Goal: Task Accomplishment & Management: Manage account settings

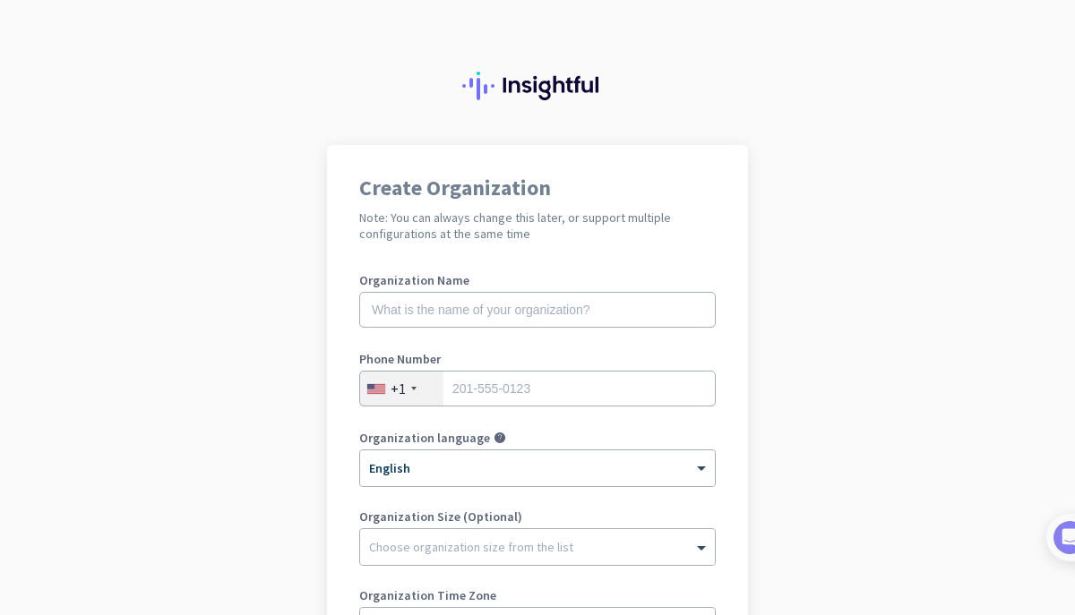
scroll to position [103, 0]
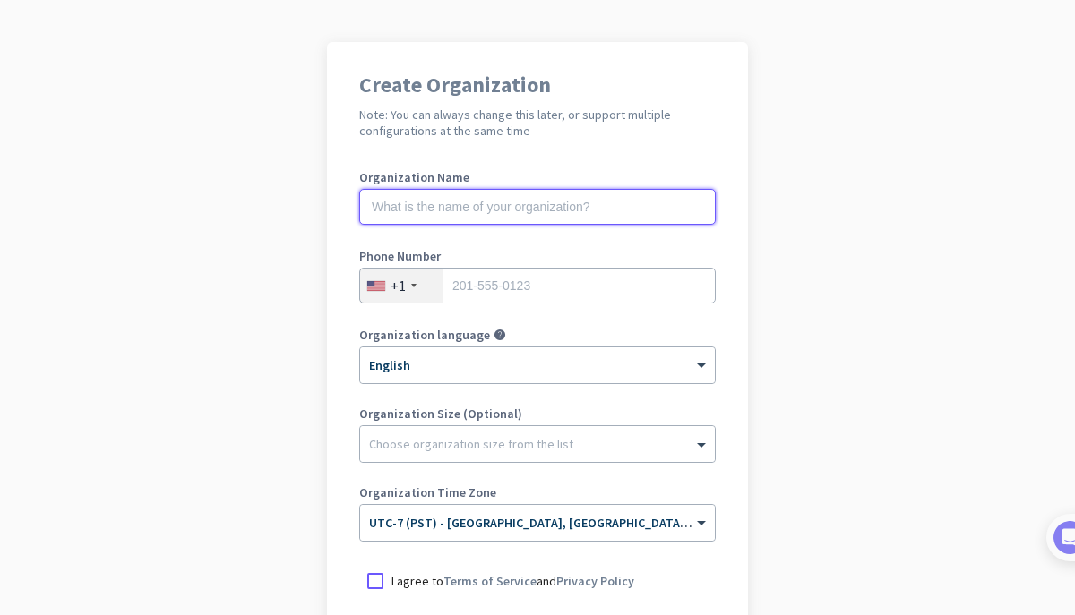
click at [416, 213] on input "text" at bounding box center [537, 207] width 357 height 36
type input "M"
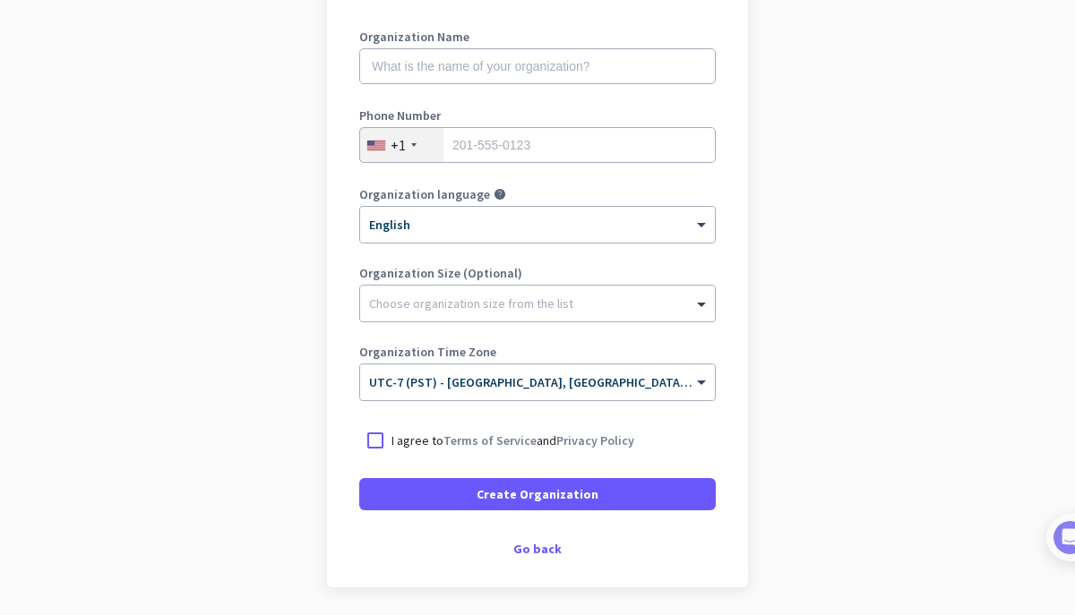
scroll to position [236, 0]
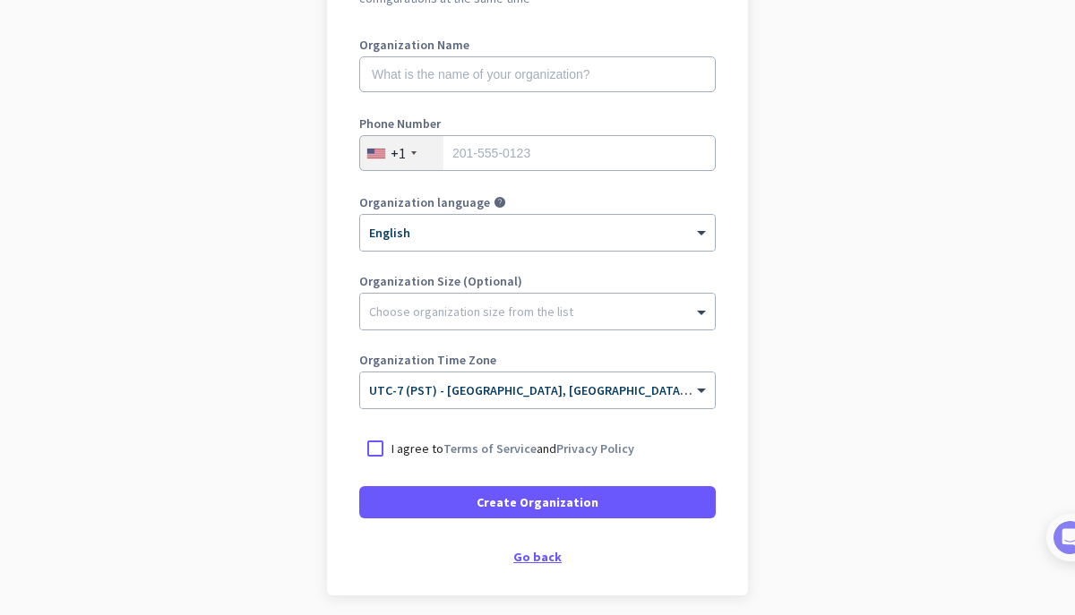
click at [520, 553] on div "Go back" at bounding box center [537, 557] width 357 height 13
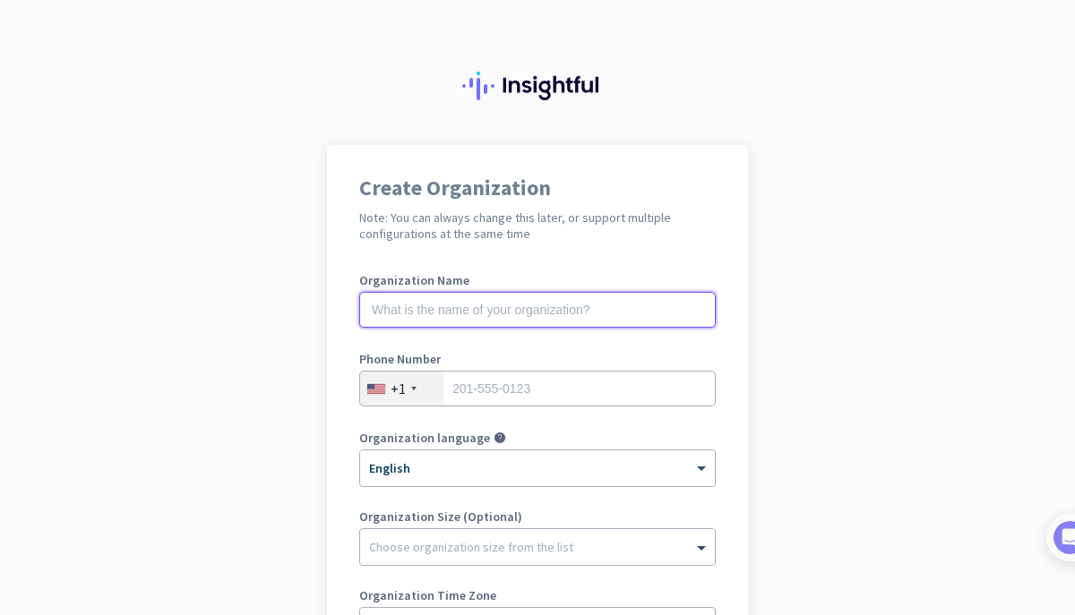
click at [535, 307] on input "text" at bounding box center [537, 310] width 357 height 36
type input "Brandon Enyeart"
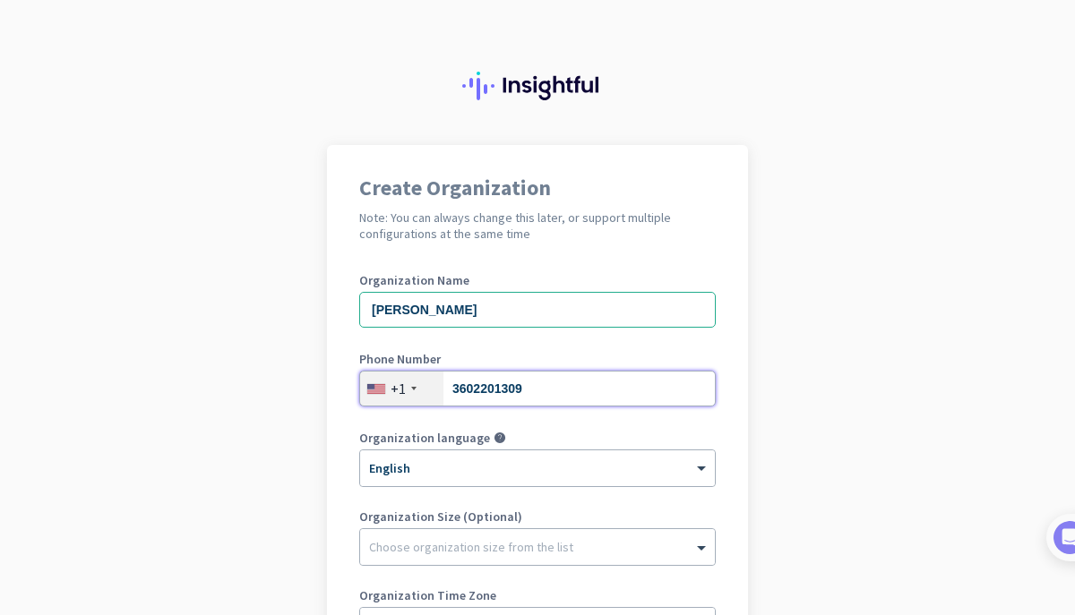
type input "3602201309"
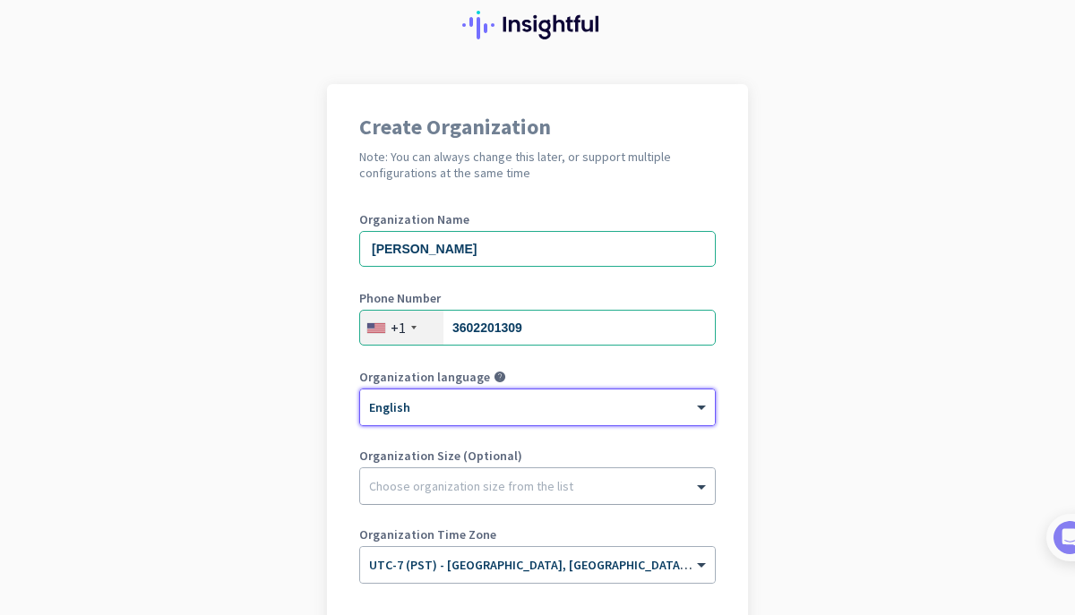
scroll to position [63, 0]
click at [592, 496] on div "Choose organization size from the list" at bounding box center [537, 485] width 355 height 36
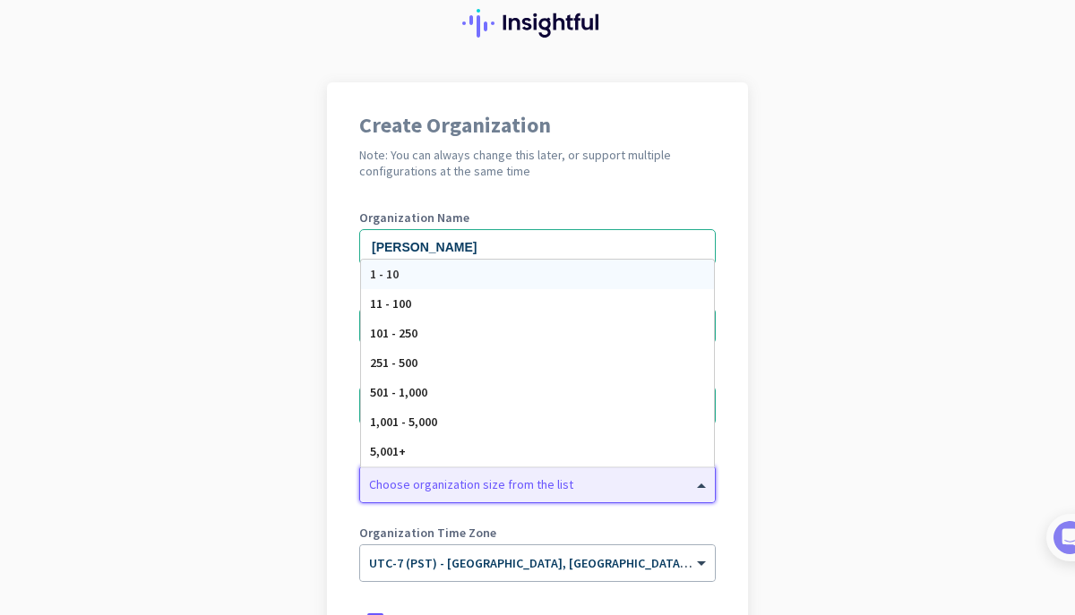
click at [592, 496] on div "Choose organization size from the list" at bounding box center [537, 485] width 355 height 36
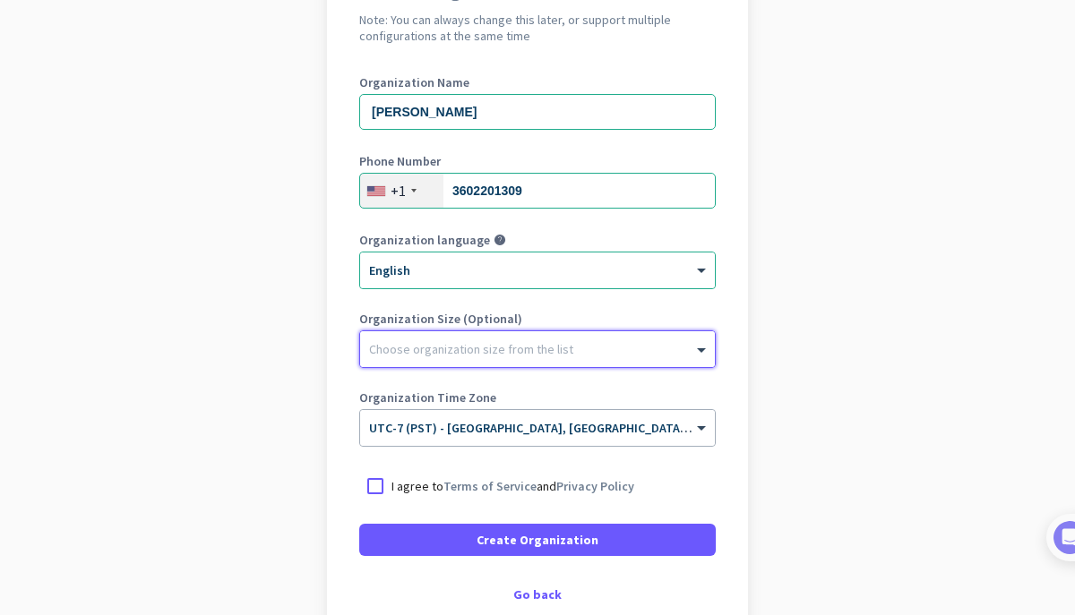
scroll to position [199, 0]
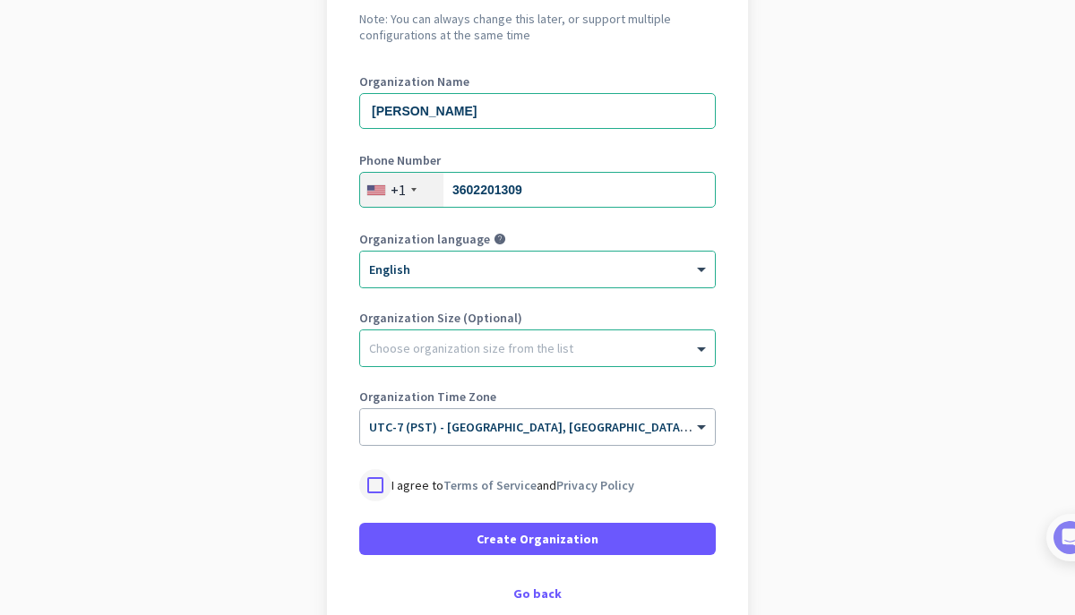
click at [371, 490] on div at bounding box center [375, 485] width 32 height 32
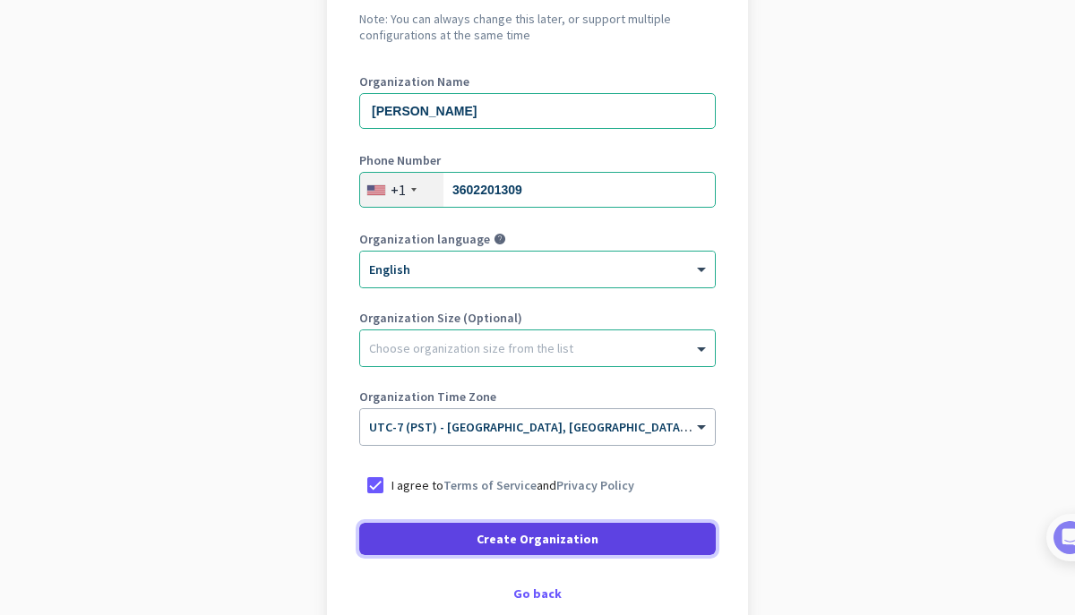
click at [457, 540] on span at bounding box center [537, 539] width 357 height 43
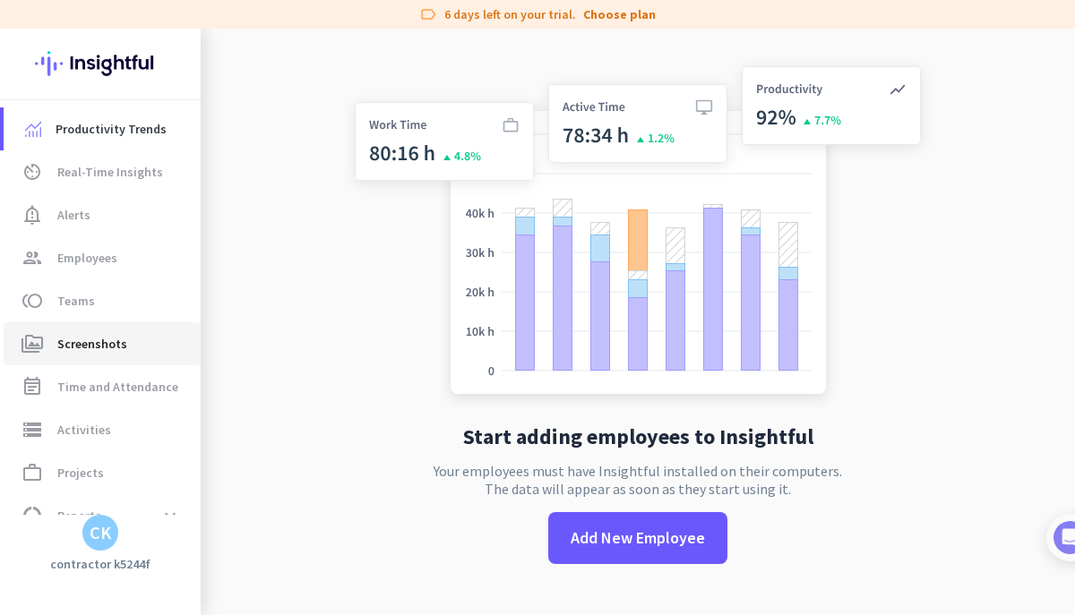
scroll to position [73, 0]
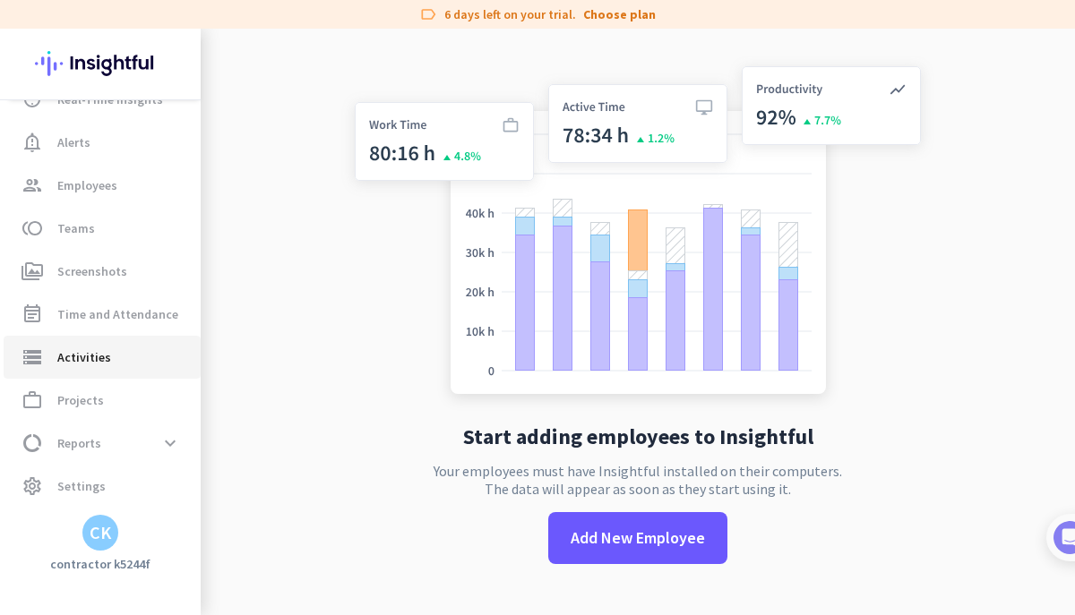
click at [129, 355] on span "storage Activities" at bounding box center [102, 358] width 168 height 22
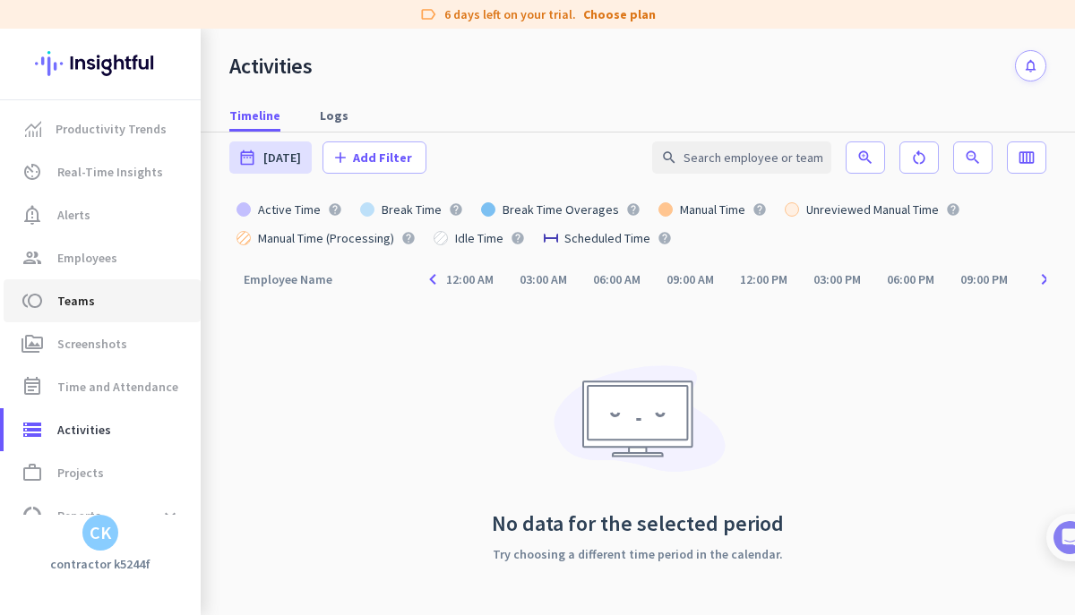
click at [103, 318] on link "toll Teams" at bounding box center [102, 301] width 197 height 43
type input "Fri, Sep 26 - Fri, Sep 26"
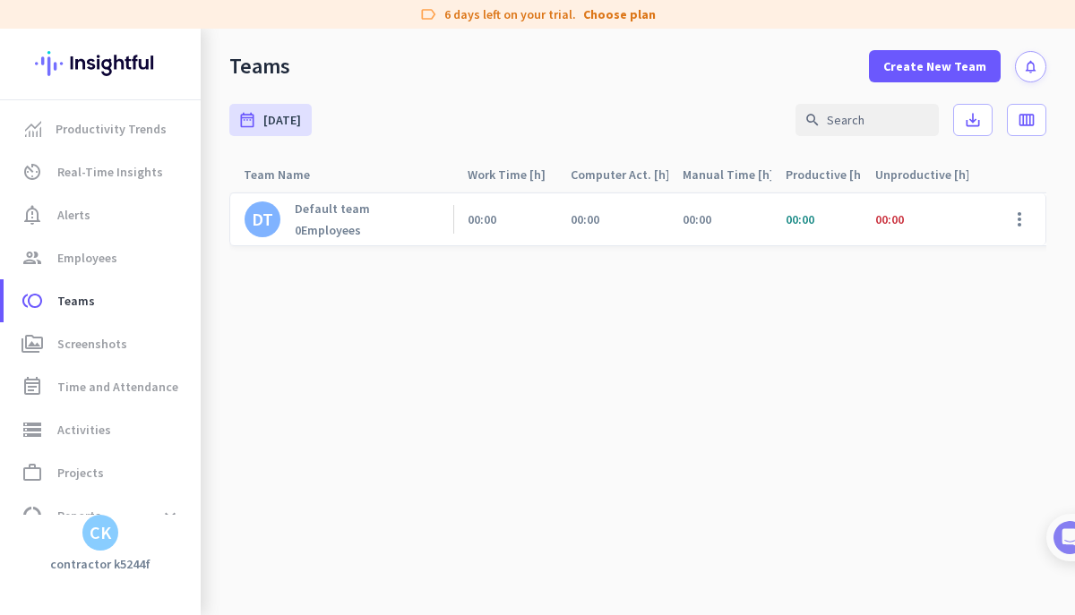
click at [684, 398] on cdk-virtual-scroll-viewport "DT Default team 0 Employees 00:00 00:00 00:00 00:00 00:00 00:00 00:00 00:00 0% …" at bounding box center [637, 404] width 817 height 424
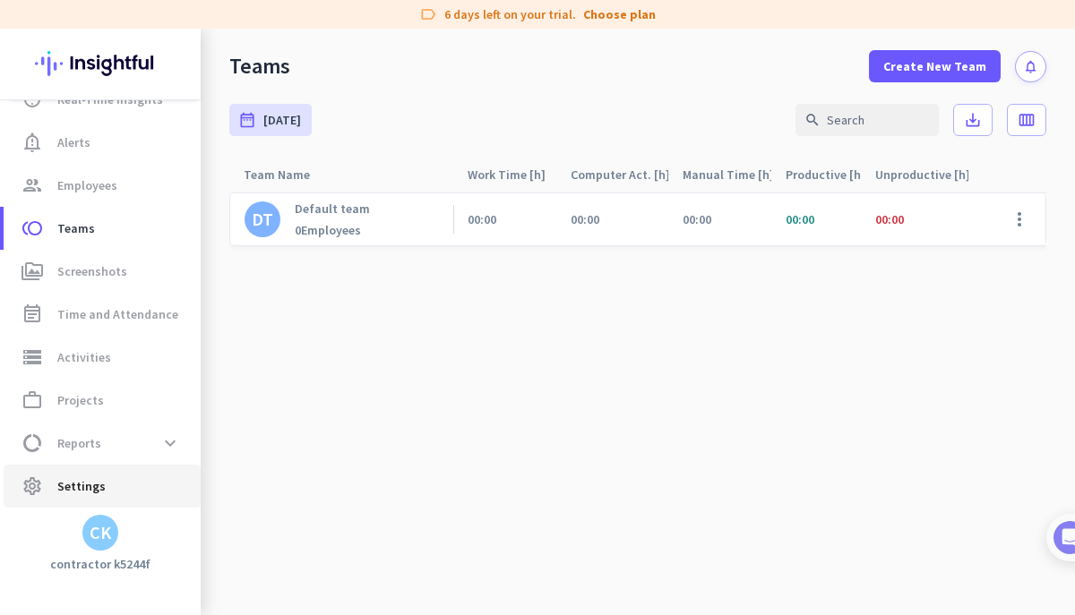
click at [112, 480] on span "settings Settings" at bounding box center [102, 487] width 168 height 22
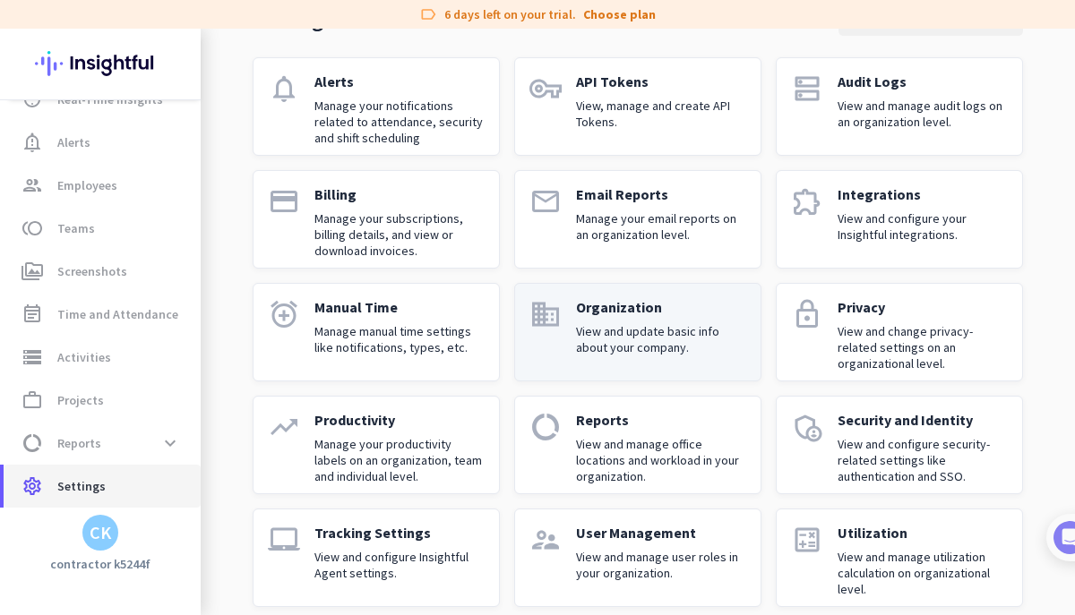
scroll to position [132, 0]
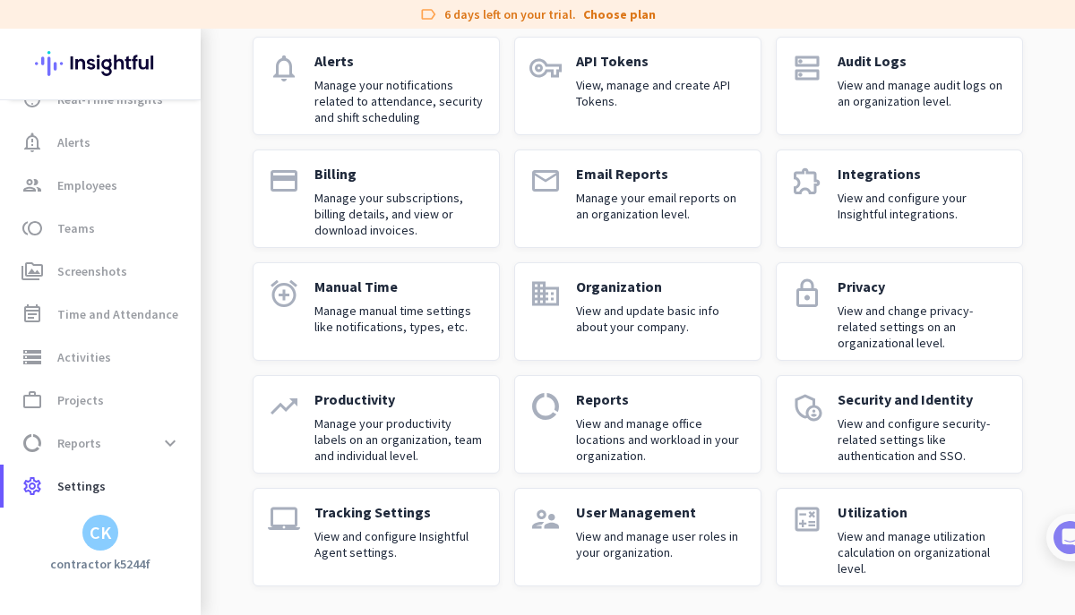
click at [861, 287] on p "Privacy" at bounding box center [923, 287] width 170 height 18
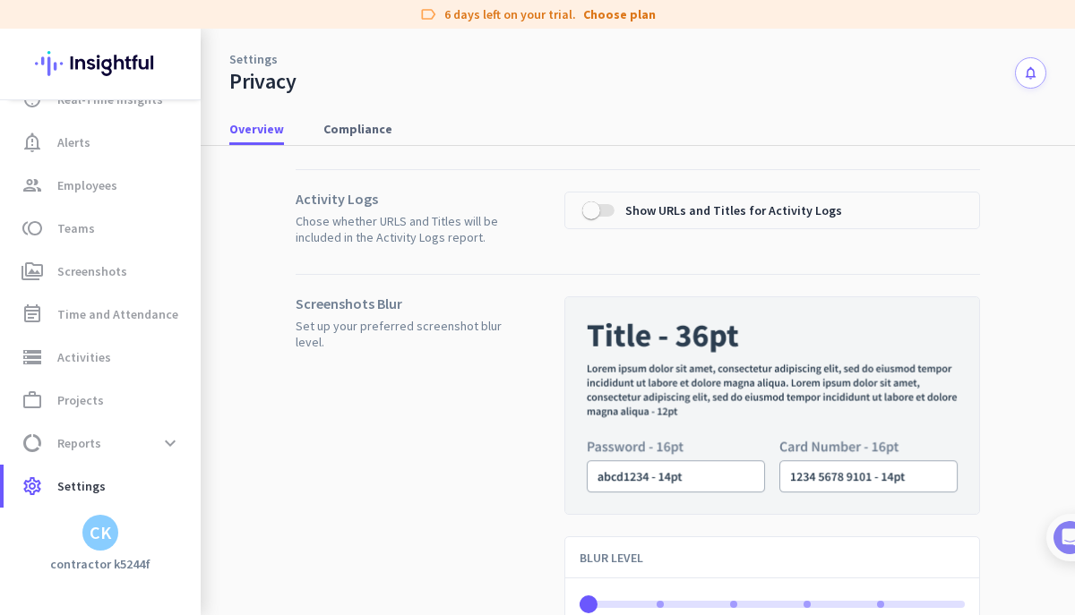
scroll to position [228, 0]
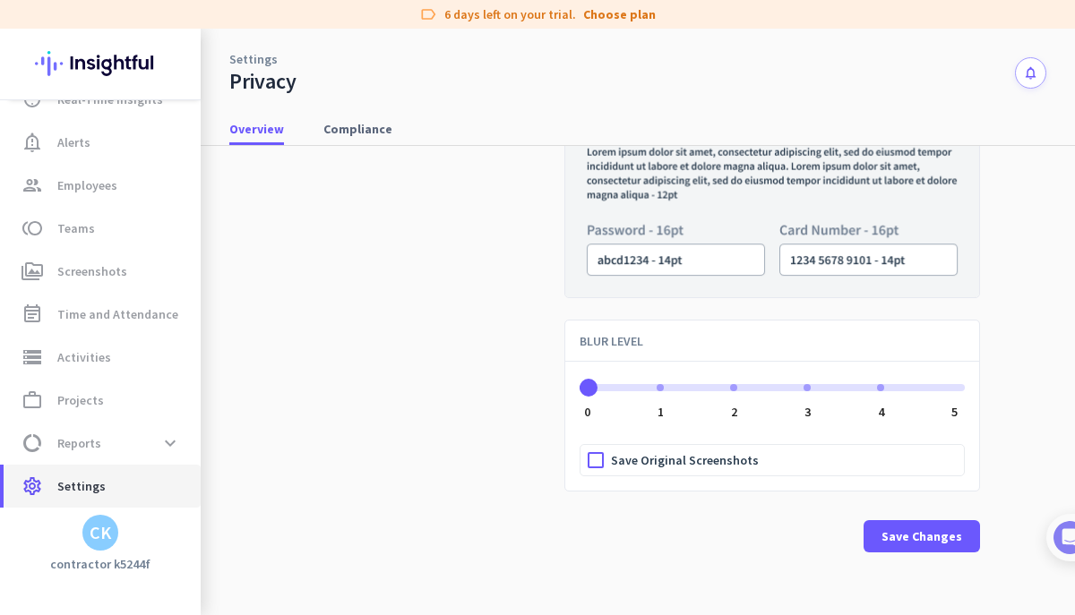
click at [127, 477] on span "settings Settings" at bounding box center [102, 487] width 168 height 22
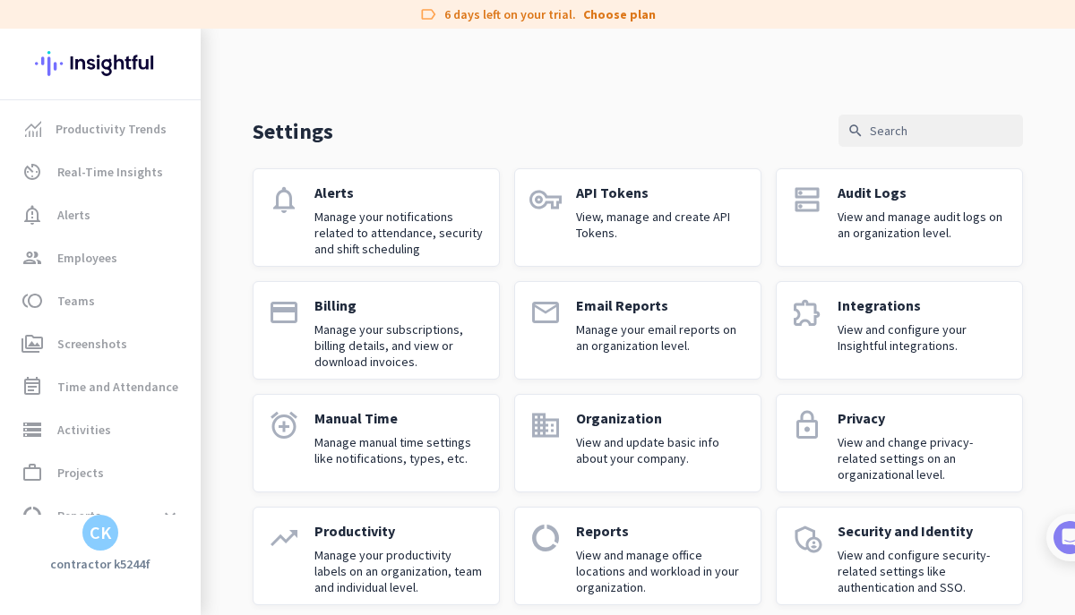
click at [133, 568] on h3 "contractor k5244f" at bounding box center [100, 564] width 201 height 16
click at [93, 538] on div "CK" at bounding box center [101, 533] width 22 height 18
click at [218, 401] on span "Personal Settings" at bounding box center [196, 402] width 108 height 16
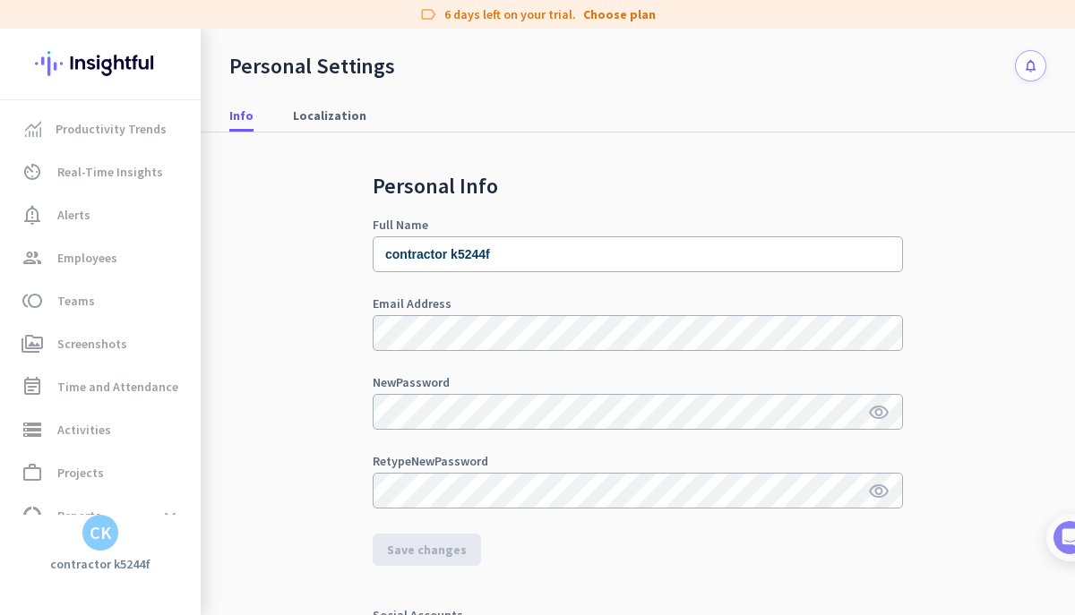
scroll to position [360, 0]
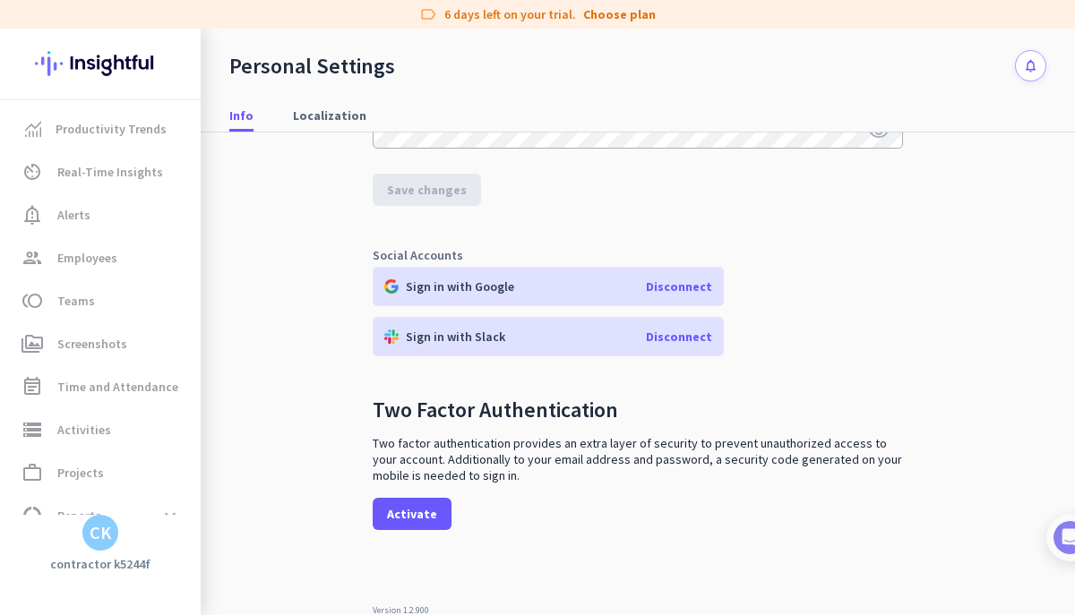
click at [691, 339] on span "Disconnect" at bounding box center [679, 337] width 66 height 16
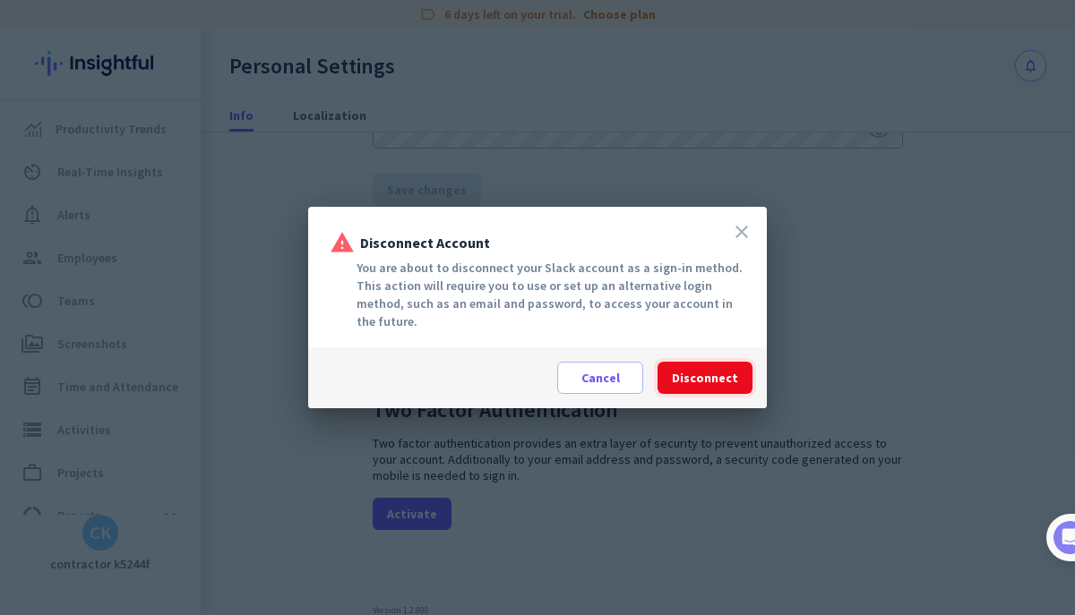
click at [685, 373] on span "Disconnect" at bounding box center [705, 378] width 66 height 18
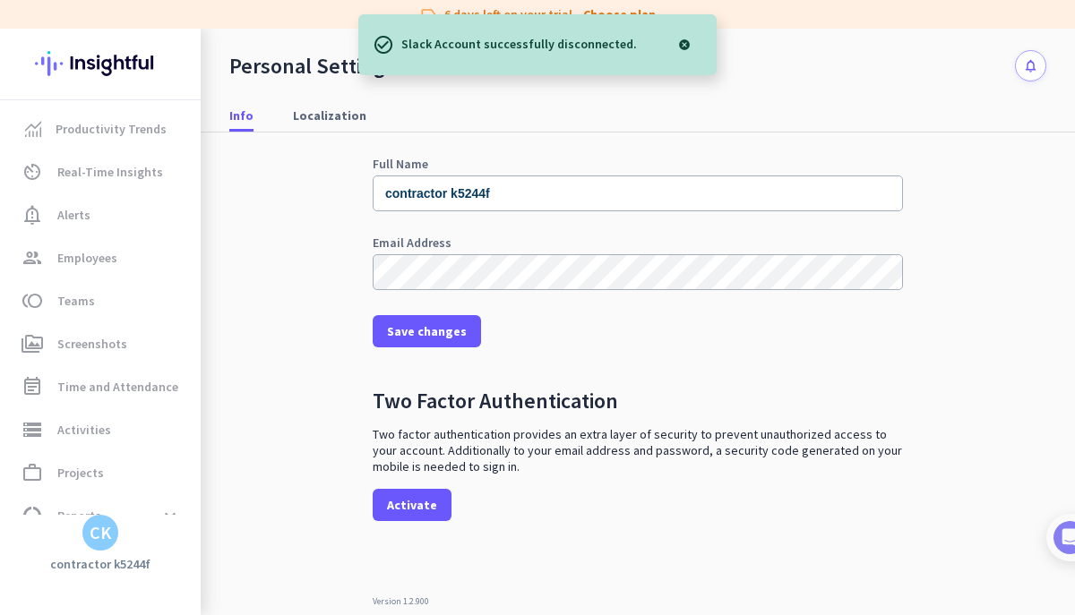
scroll to position [0, 0]
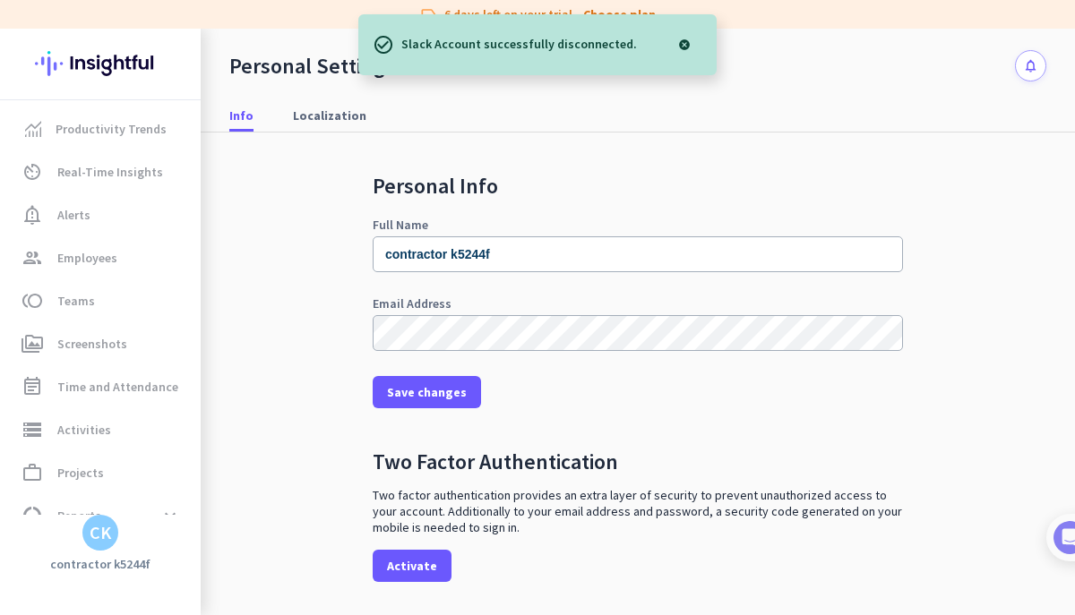
click at [682, 45] on div at bounding box center [685, 45] width 36 height 36
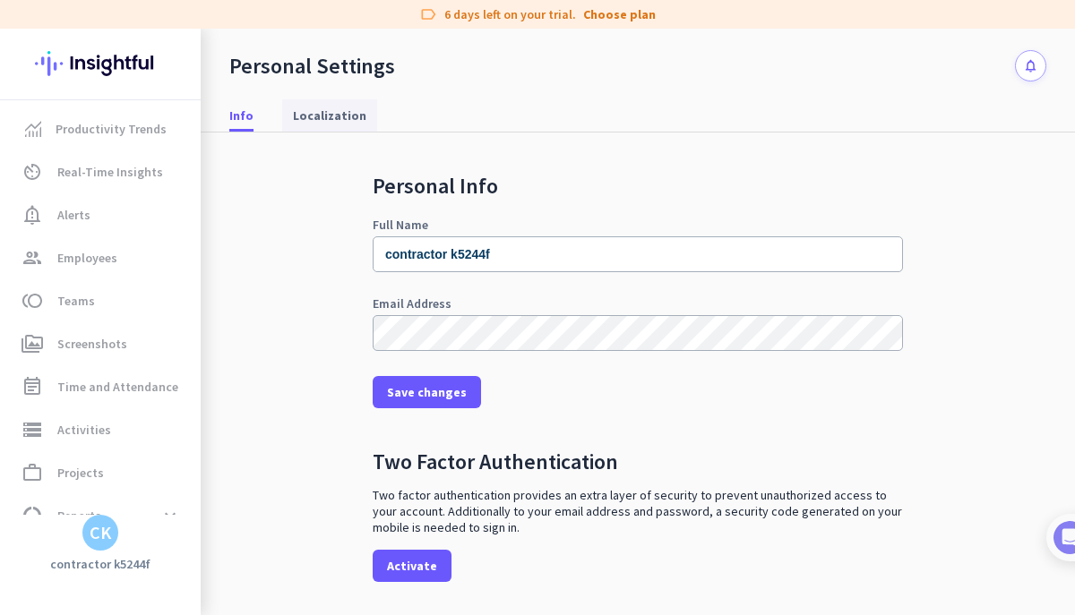
click at [348, 114] on span "Localization" at bounding box center [329, 116] width 73 height 18
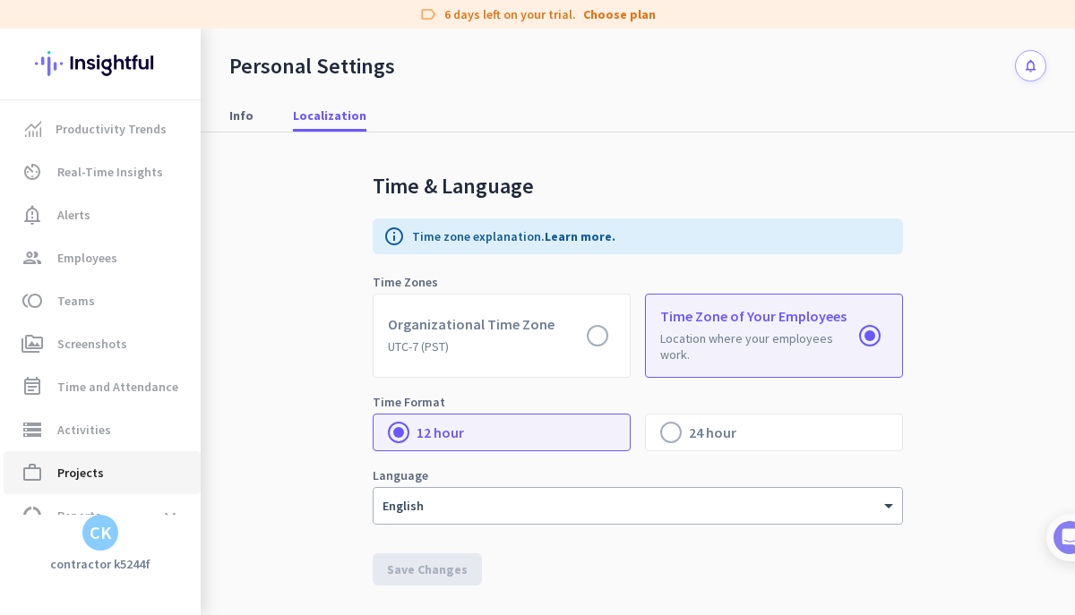
scroll to position [73, 0]
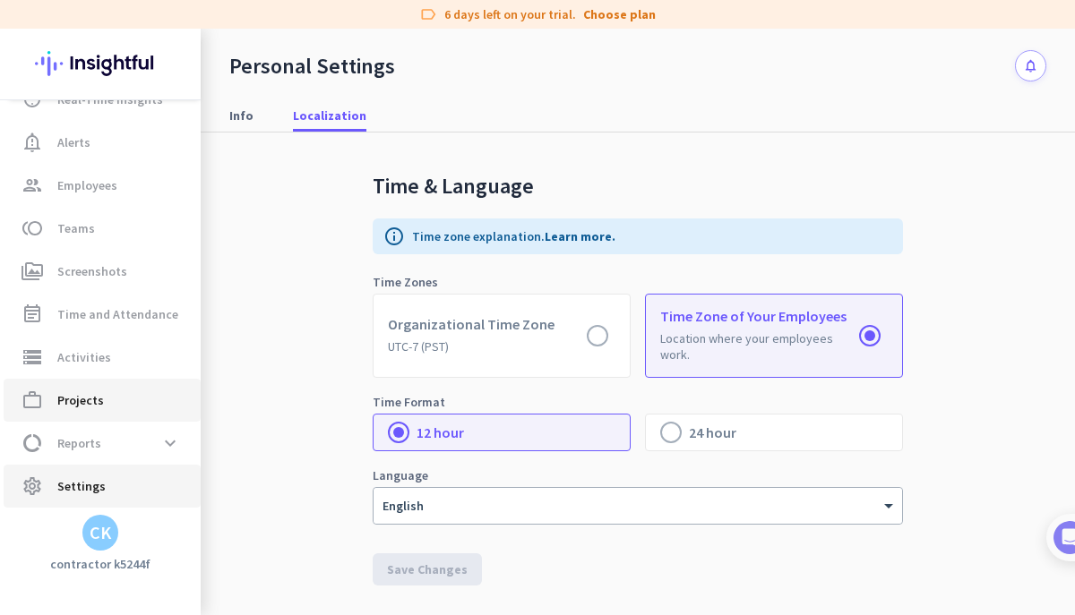
click at [88, 484] on span "Settings" at bounding box center [81, 487] width 48 height 22
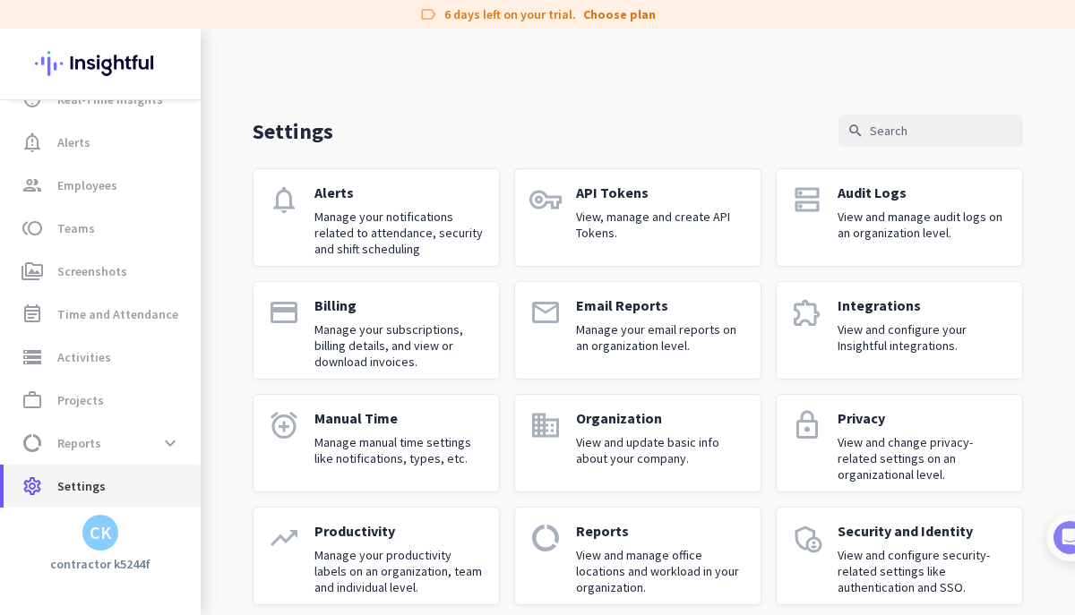
click at [152, 490] on span "settings Settings" at bounding box center [102, 487] width 168 height 22
click at [86, 486] on span "Settings" at bounding box center [81, 487] width 48 height 22
click at [111, 545] on div "CK" at bounding box center [100, 533] width 36 height 36
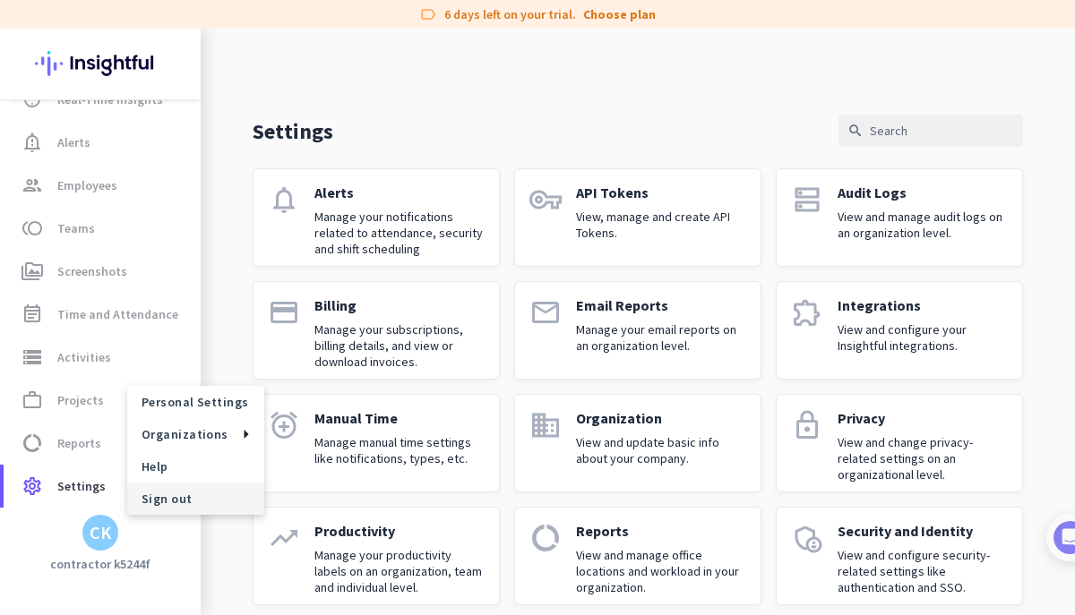
click at [185, 487] on span "Sign out" at bounding box center [195, 499] width 137 height 32
